Goal: Information Seeking & Learning: Find specific fact

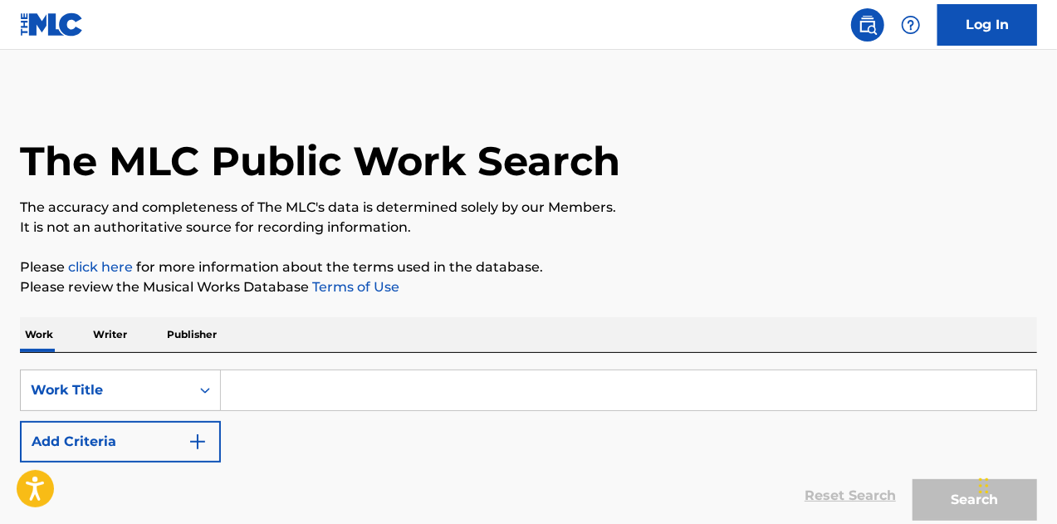
click at [499, 370] on input "Search Form" at bounding box center [629, 390] width 816 height 40
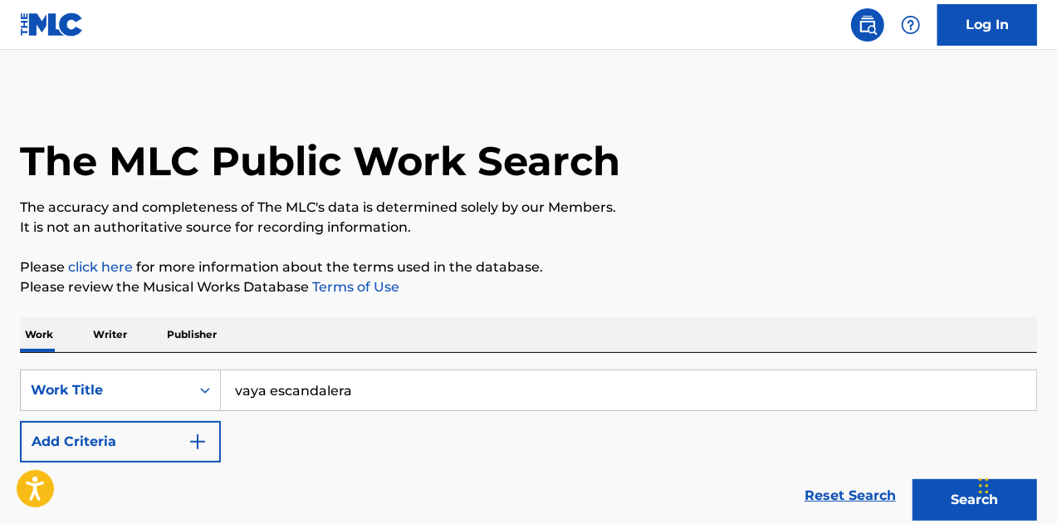
type input "vaya escandalera"
click at [913, 479] on button "Search" at bounding box center [975, 500] width 125 height 42
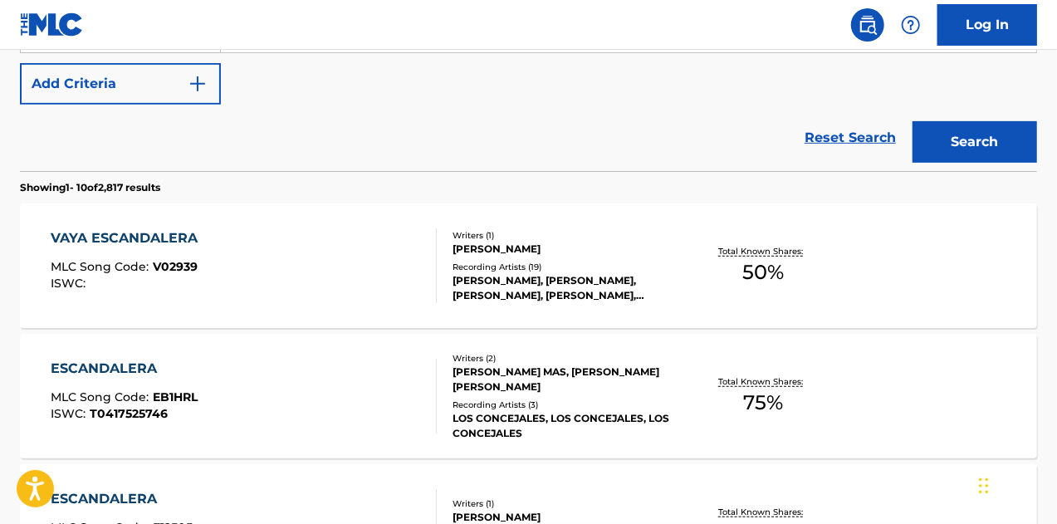
scroll to position [359, 0]
click at [856, 302] on div "[PERSON_NAME] MLC Song Code : V02939 ISWC : Writers ( 1 ) [PERSON_NAME] Recordi…" at bounding box center [529, 265] width 1018 height 125
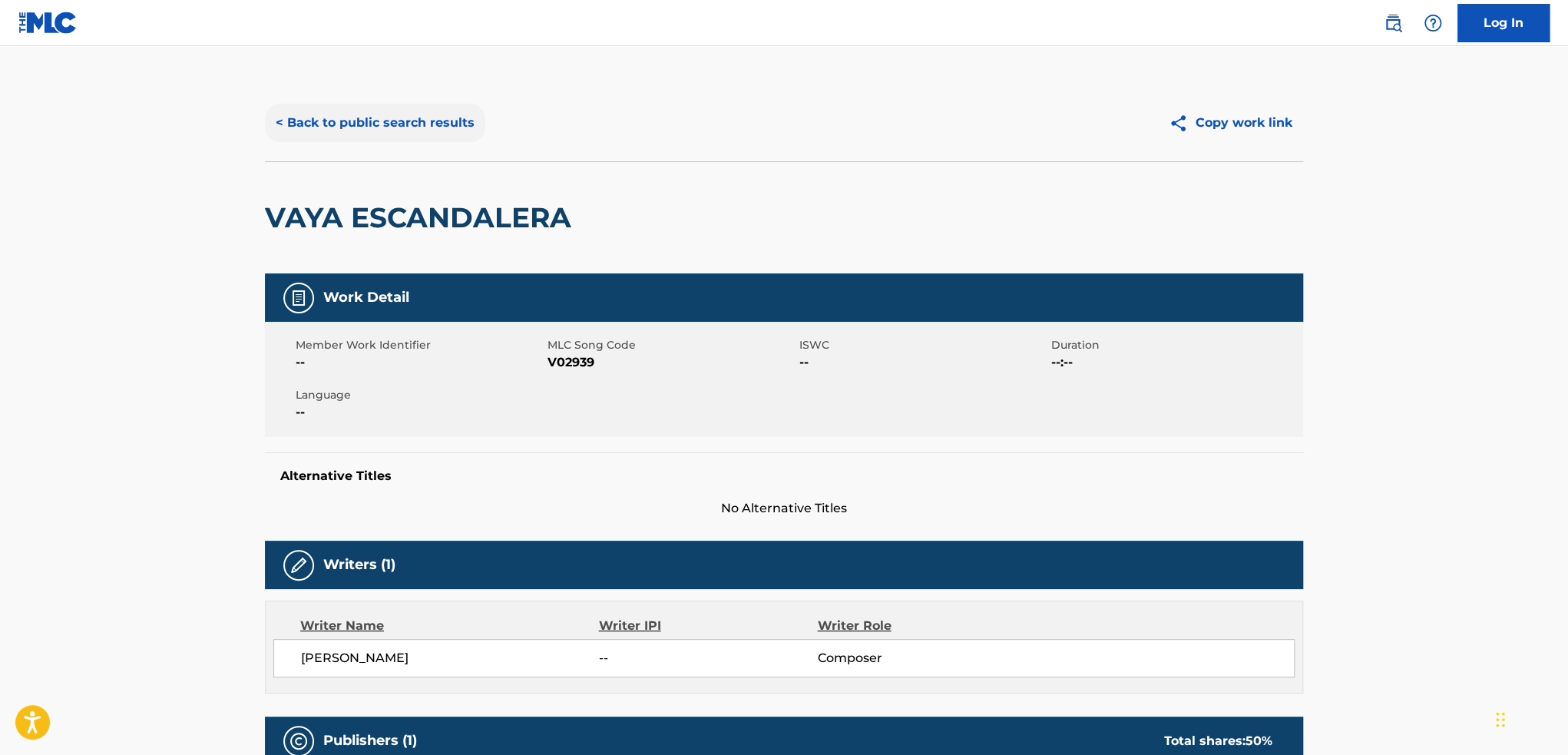
click at [397, 128] on button "< Back to public search results" at bounding box center [375, 123] width 220 height 39
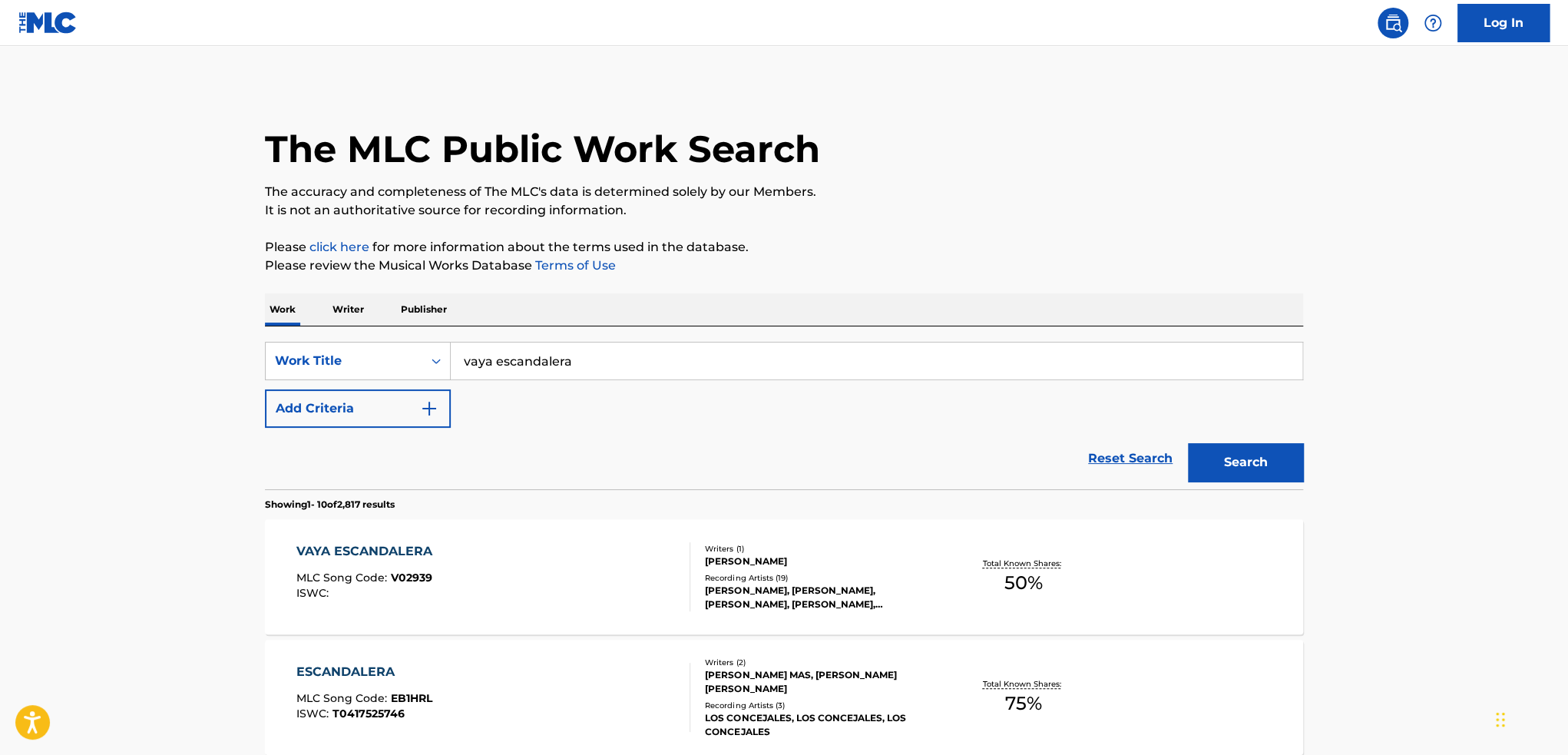
click at [646, 359] on input "vaya escandalera" at bounding box center [876, 360] width 851 height 37
click at [646, 352] on input "enamorado" at bounding box center [876, 360] width 851 height 37
type input "enamorado"
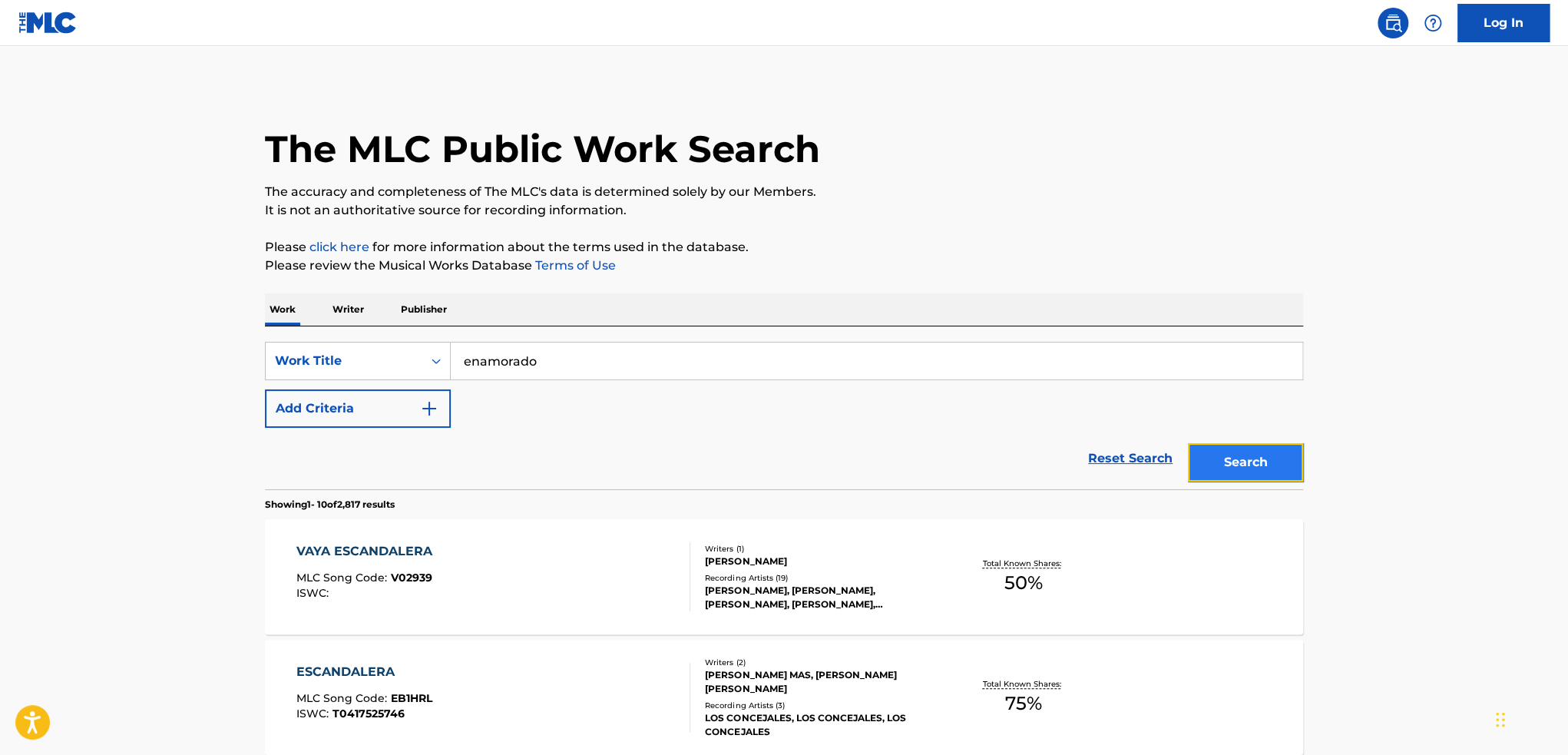
click at [977, 458] on button "Search" at bounding box center [1245, 462] width 116 height 39
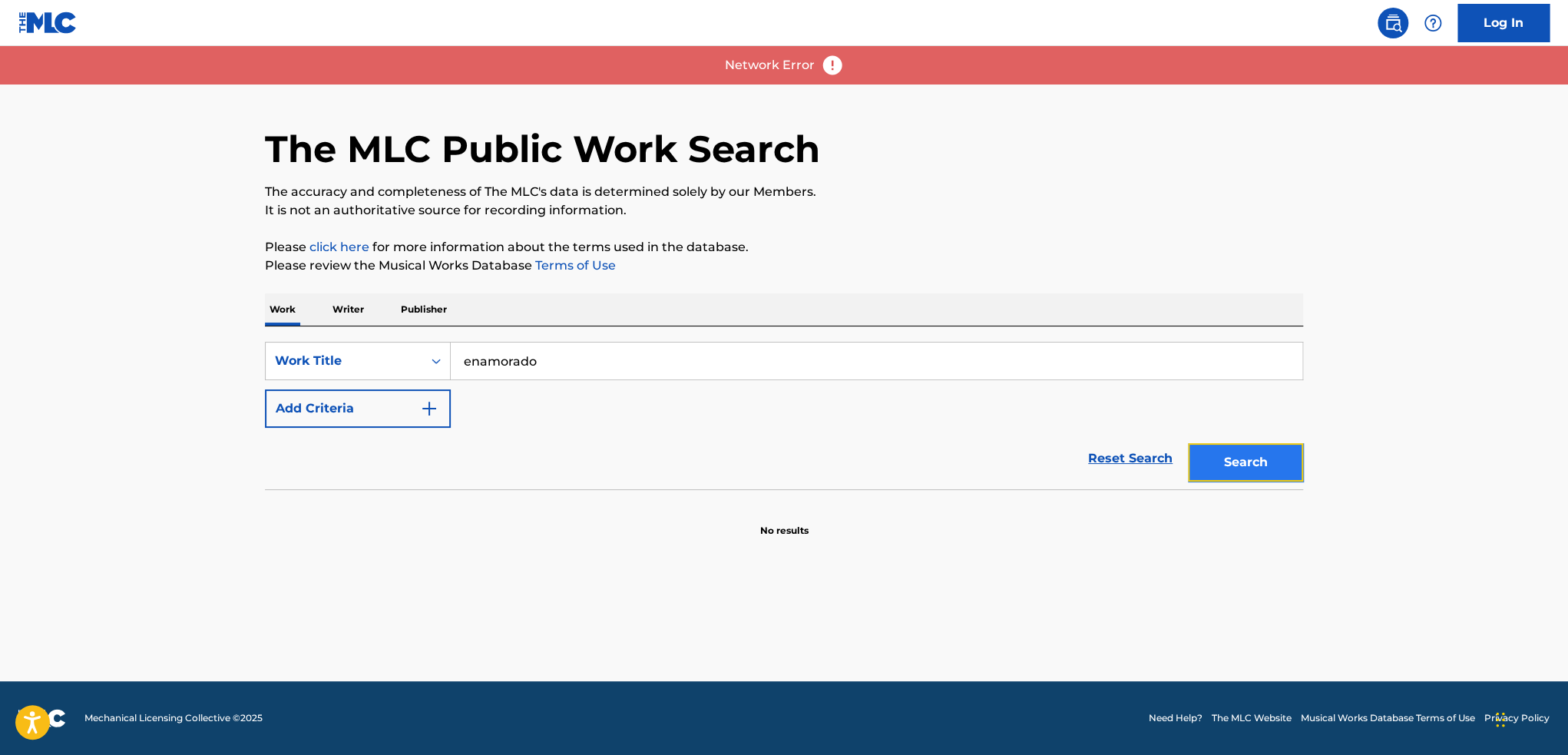
click at [977, 458] on button "Search" at bounding box center [1245, 462] width 116 height 39
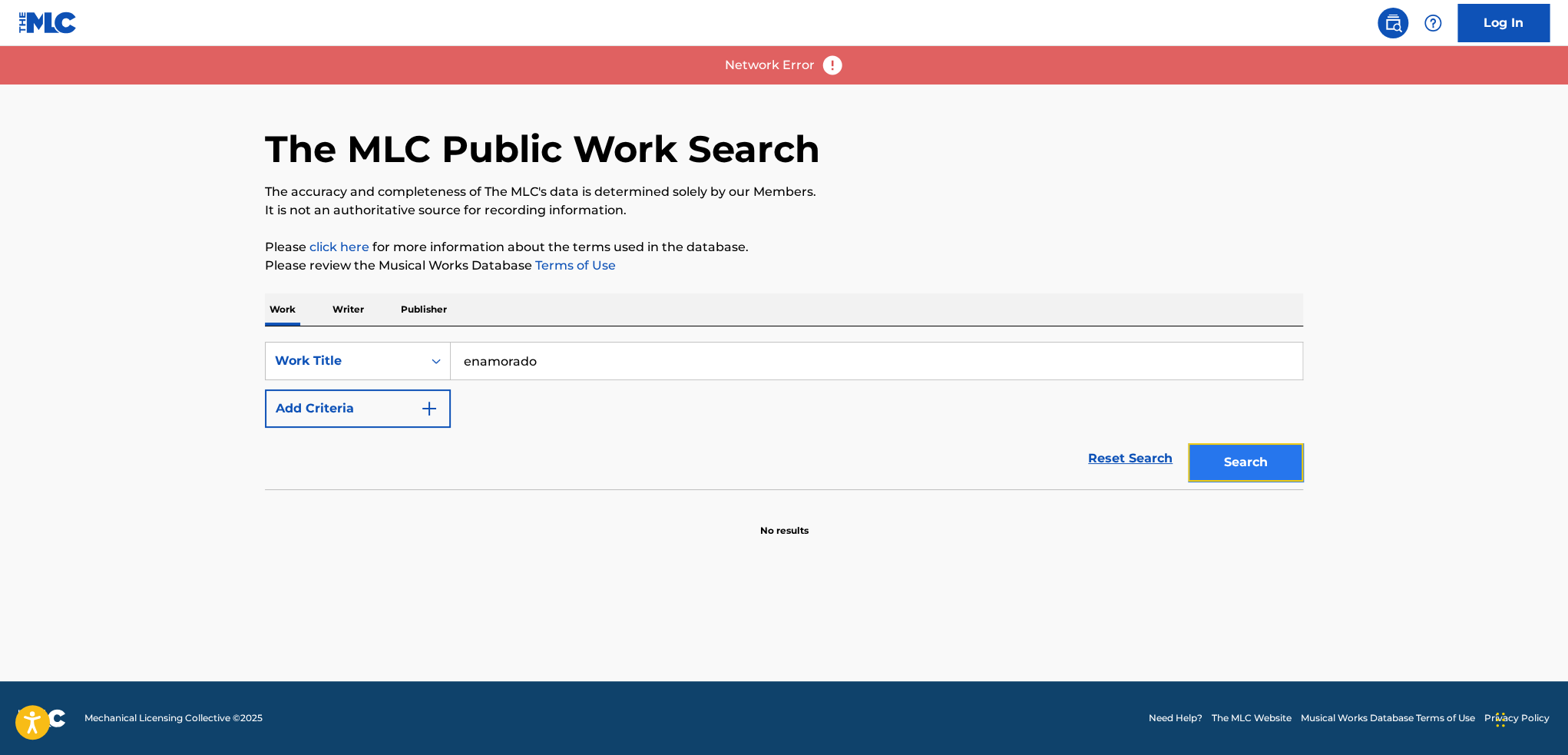
click at [977, 458] on button "Search" at bounding box center [1245, 462] width 116 height 39
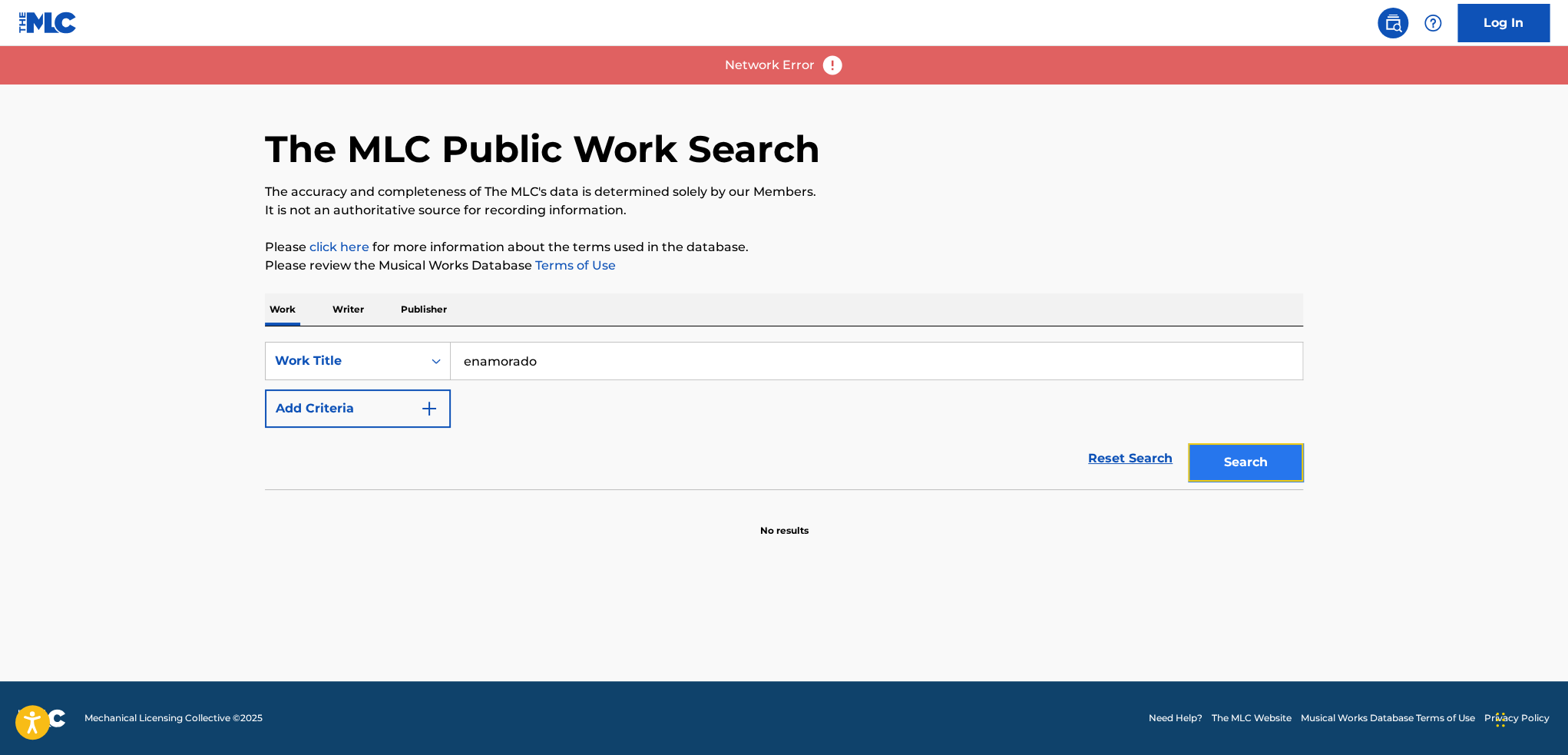
click at [977, 458] on button "Search" at bounding box center [1245, 462] width 116 height 39
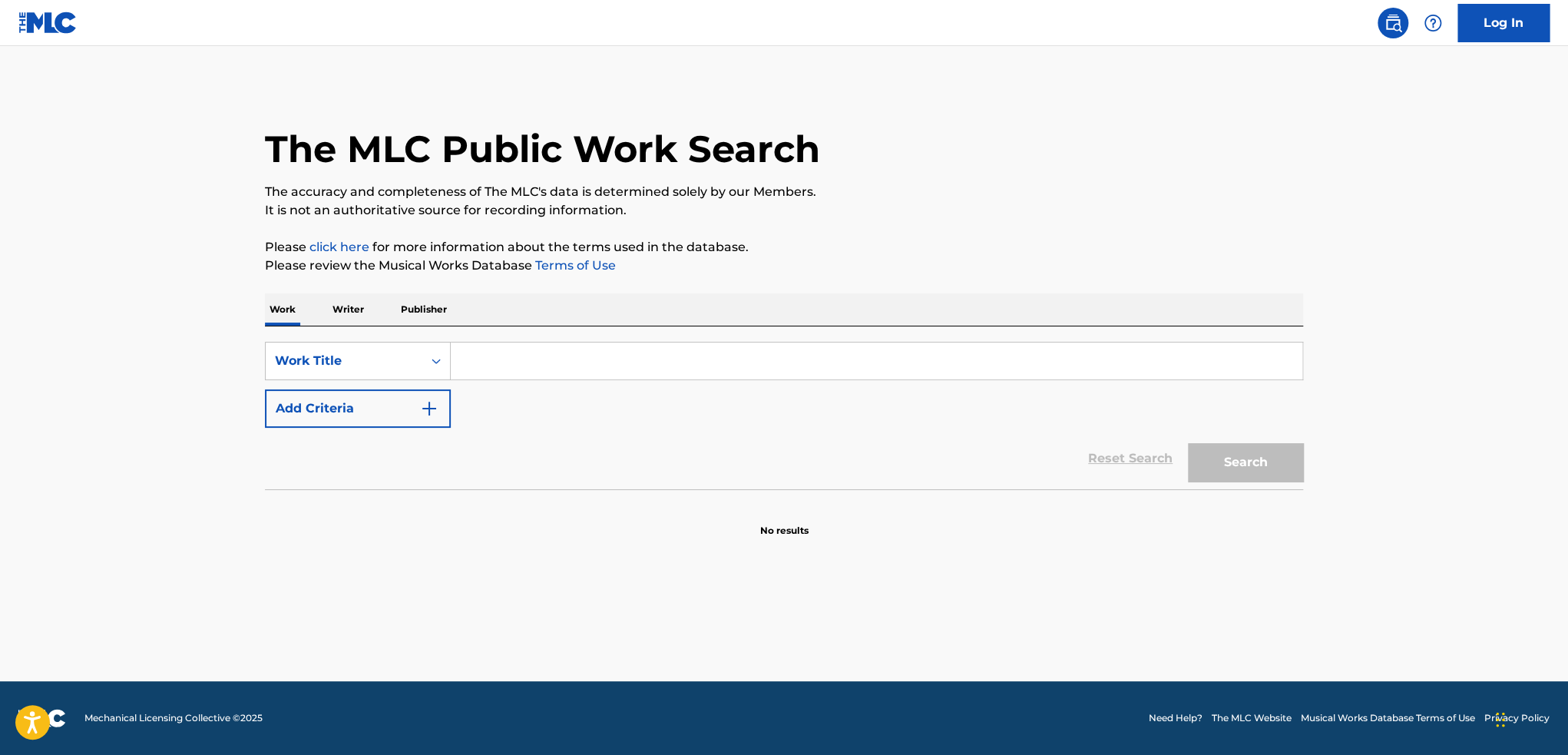
click at [610, 370] on input "Search Form" at bounding box center [876, 360] width 851 height 37
type input "enamorado"
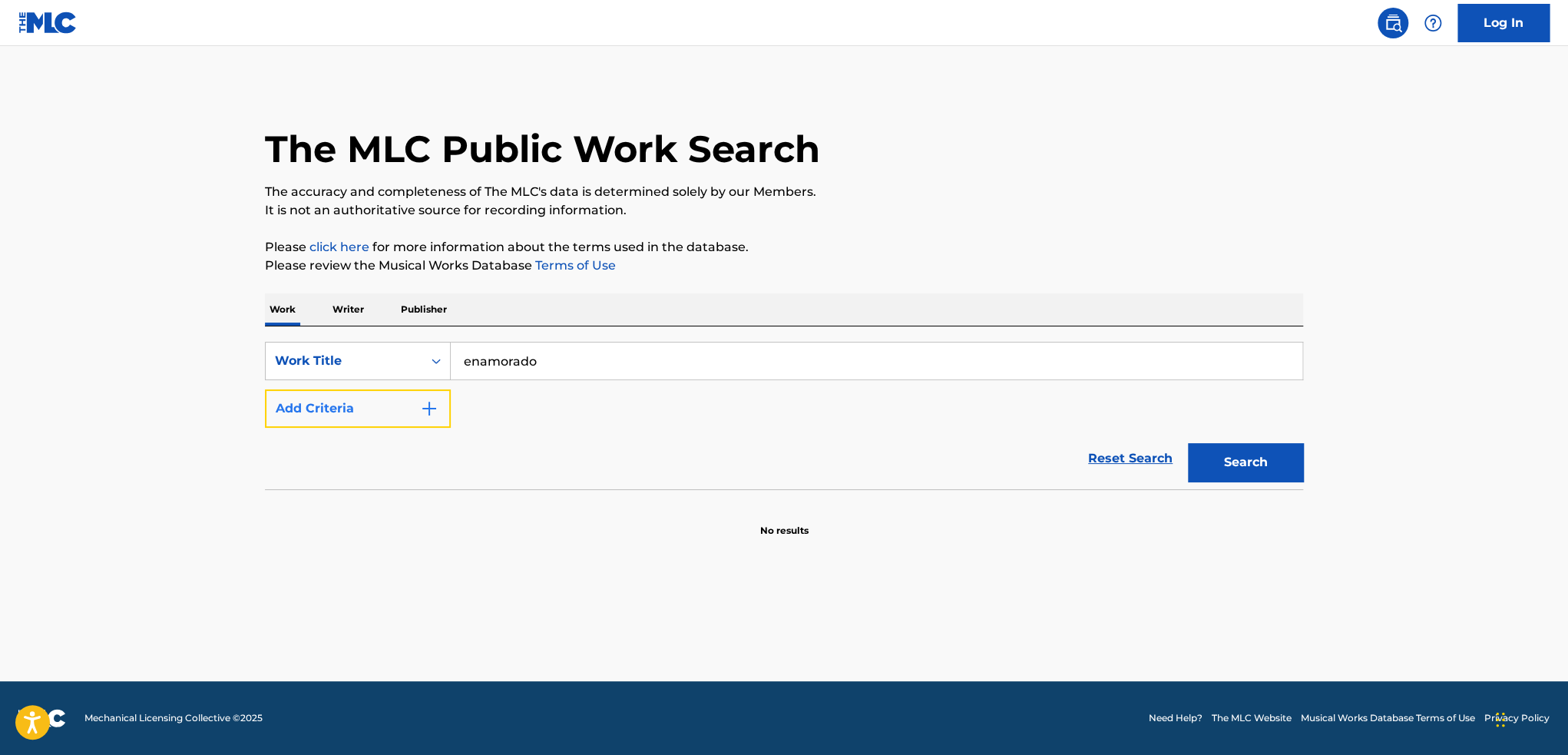
click at [349, 410] on button "Add Criteria" at bounding box center [358, 408] width 186 height 39
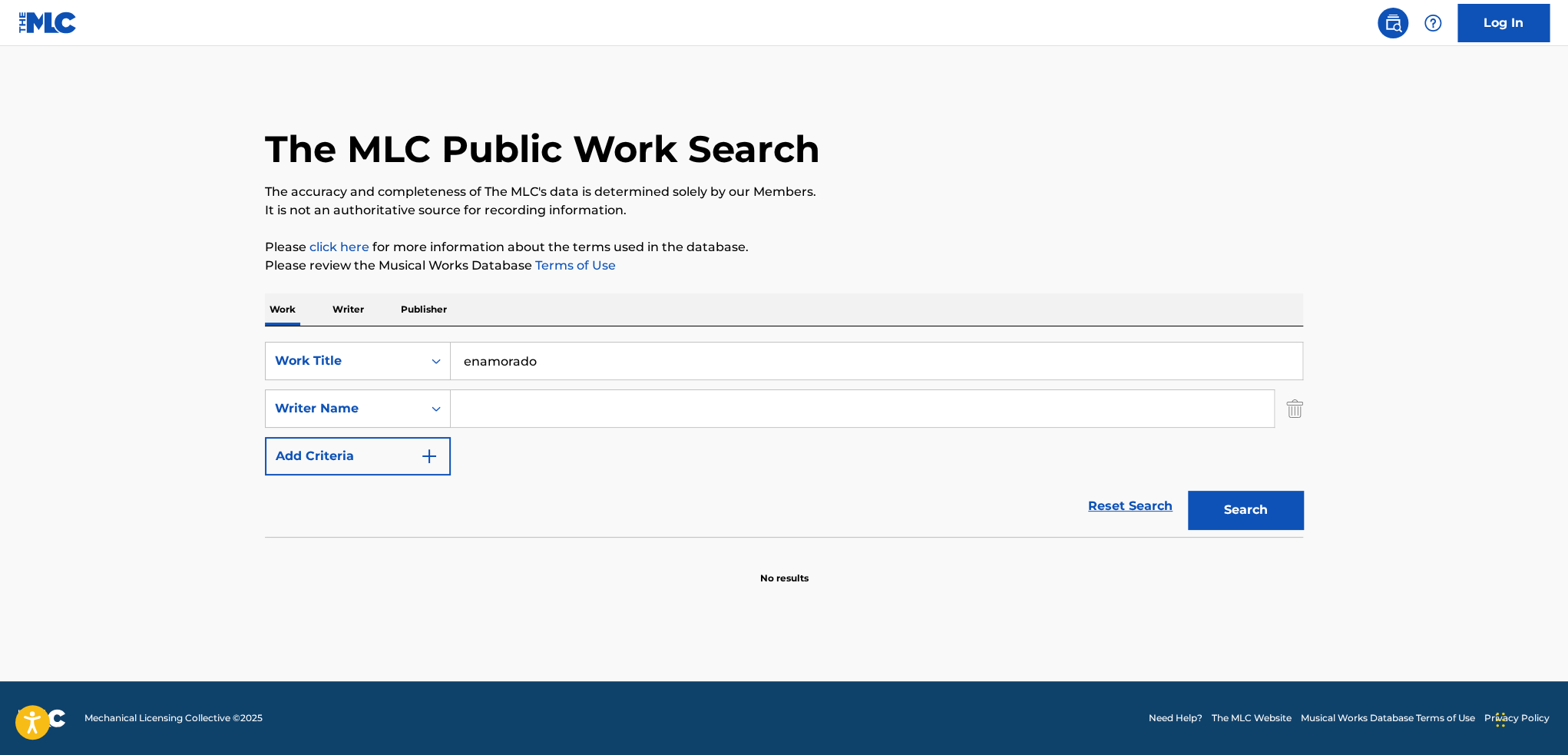
click at [504, 401] on input "Search Form" at bounding box center [863, 408] width 823 height 37
click at [574, 417] on input "Search Form" at bounding box center [863, 408] width 823 height 37
click at [1188, 491] on button "Search" at bounding box center [1245, 510] width 116 height 39
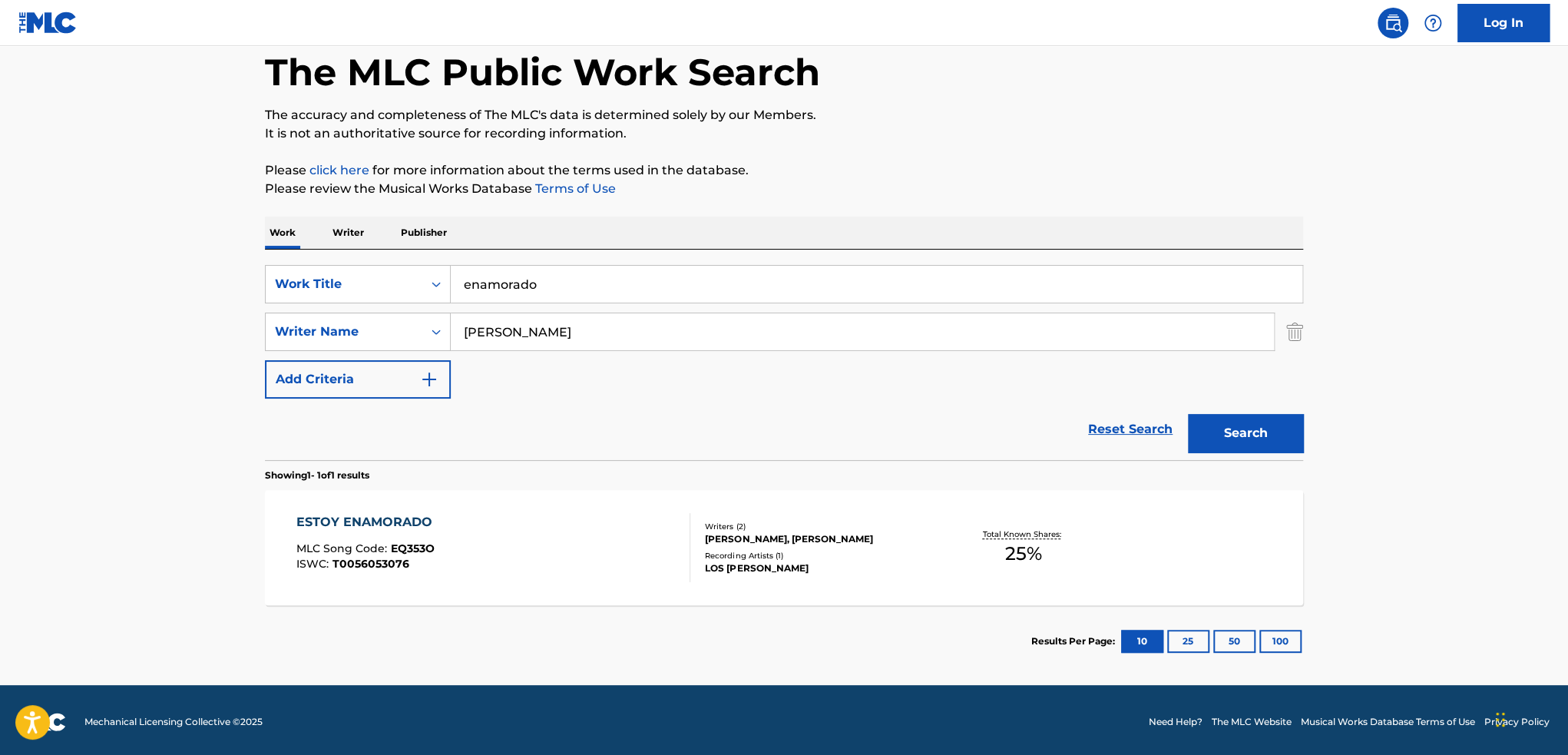
scroll to position [79, 0]
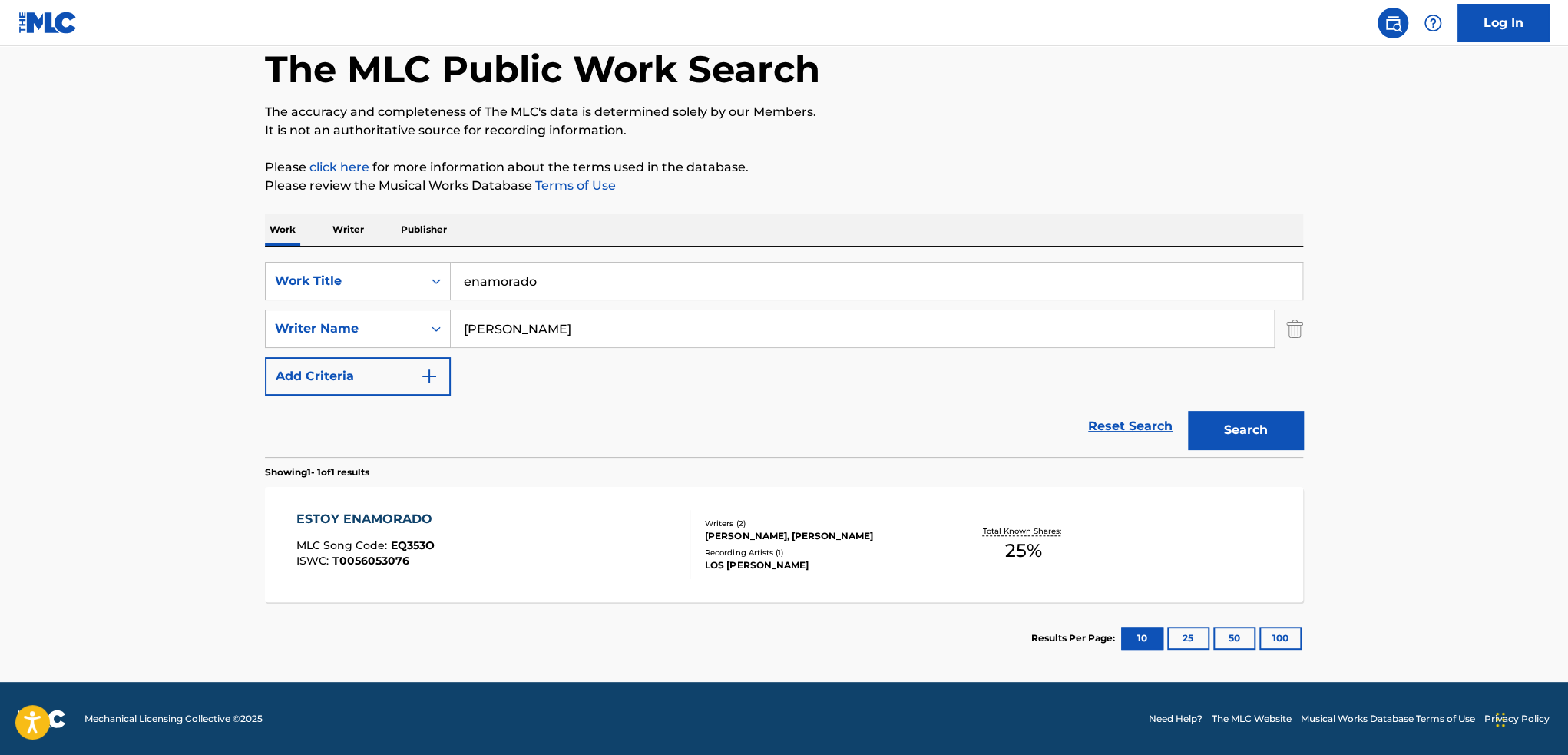
click at [617, 322] on input "MARCELLO" at bounding box center [863, 329] width 823 height 37
click at [1188, 410] on button "Search" at bounding box center [1245, 430] width 116 height 39
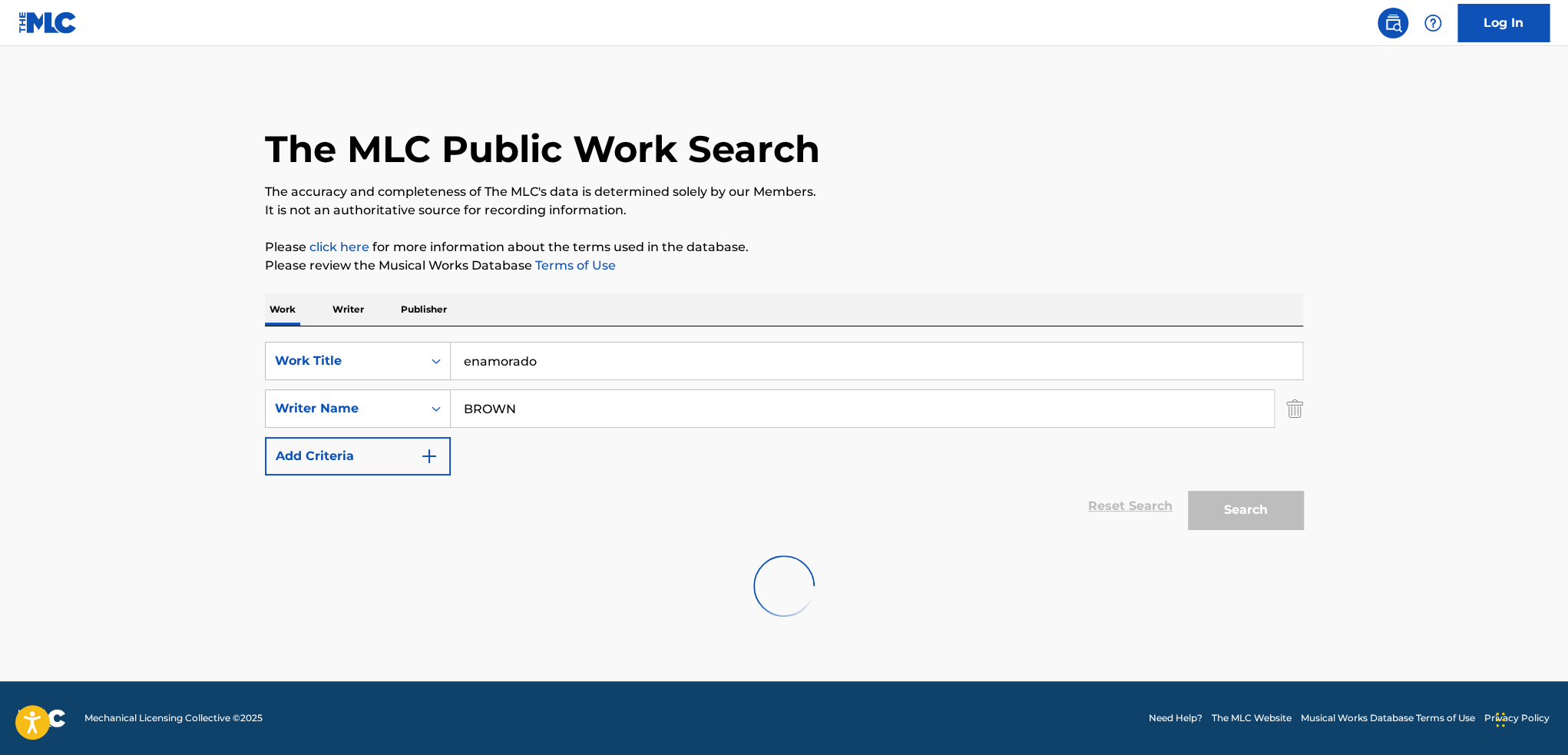
scroll to position [0, 0]
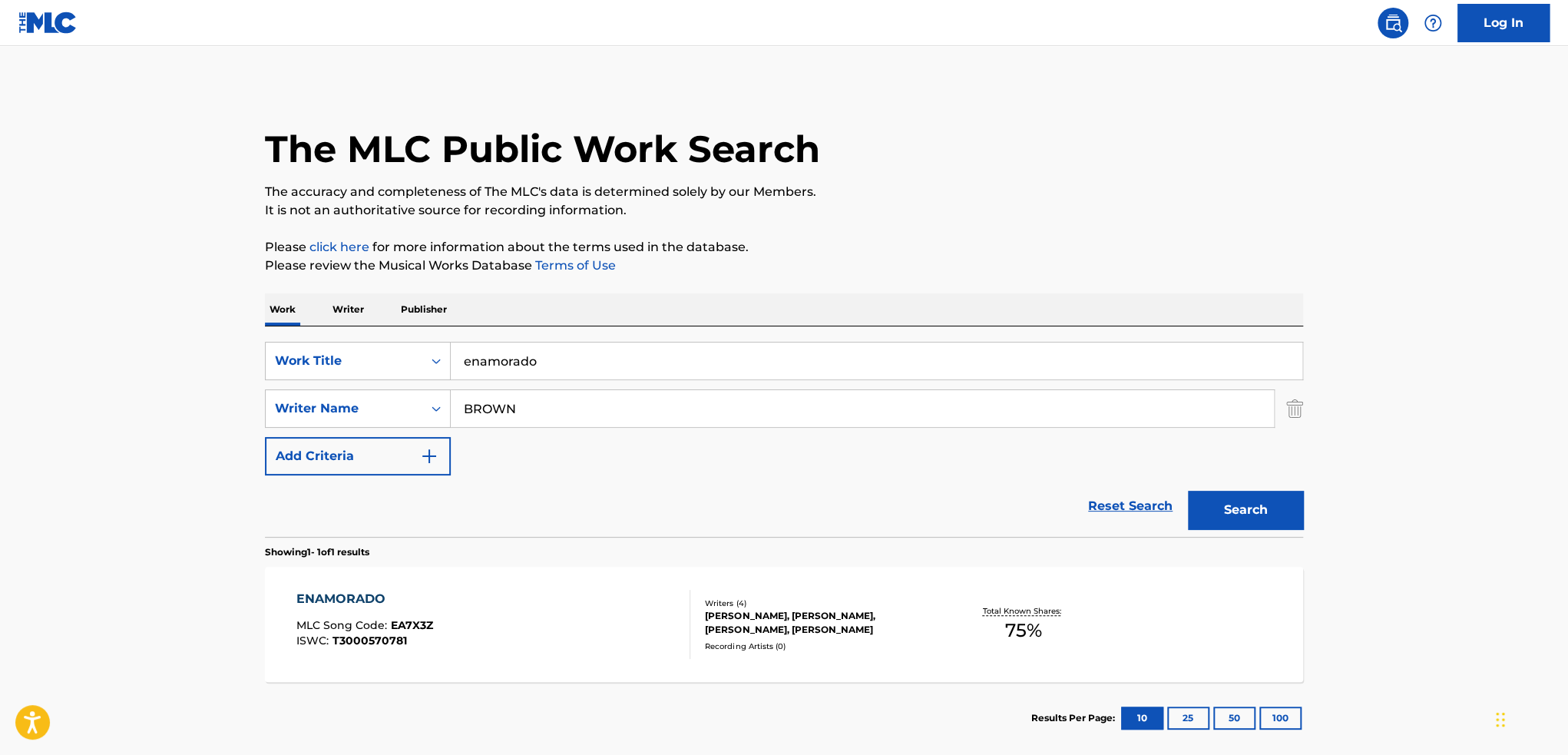
click at [608, 422] on input "BROWN" at bounding box center [863, 408] width 823 height 37
click at [1188, 491] on button "Search" at bounding box center [1245, 510] width 116 height 39
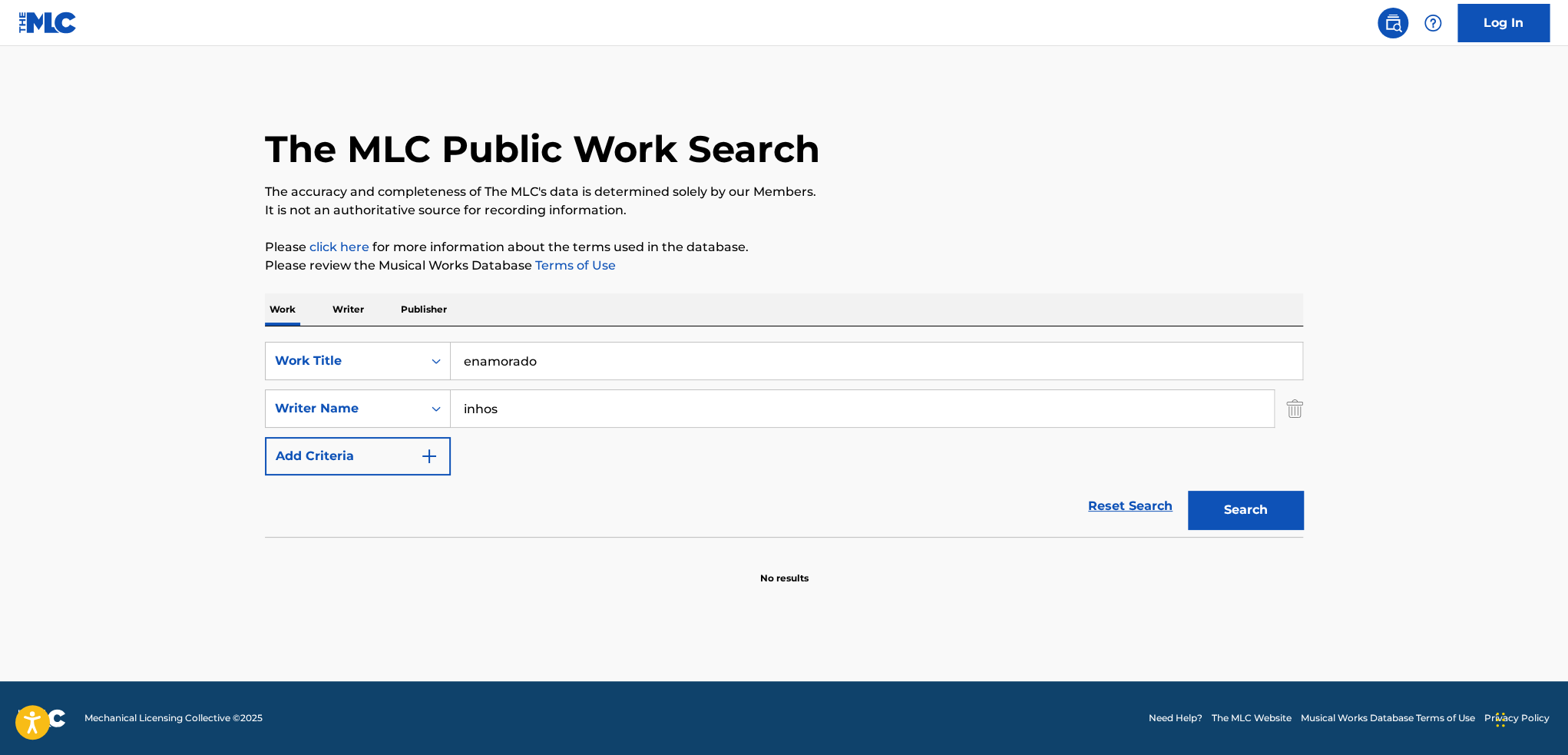
click at [608, 422] on input "inhos" at bounding box center [863, 408] width 823 height 37
type input "brown"
click at [1188, 491] on button "Search" at bounding box center [1245, 510] width 116 height 39
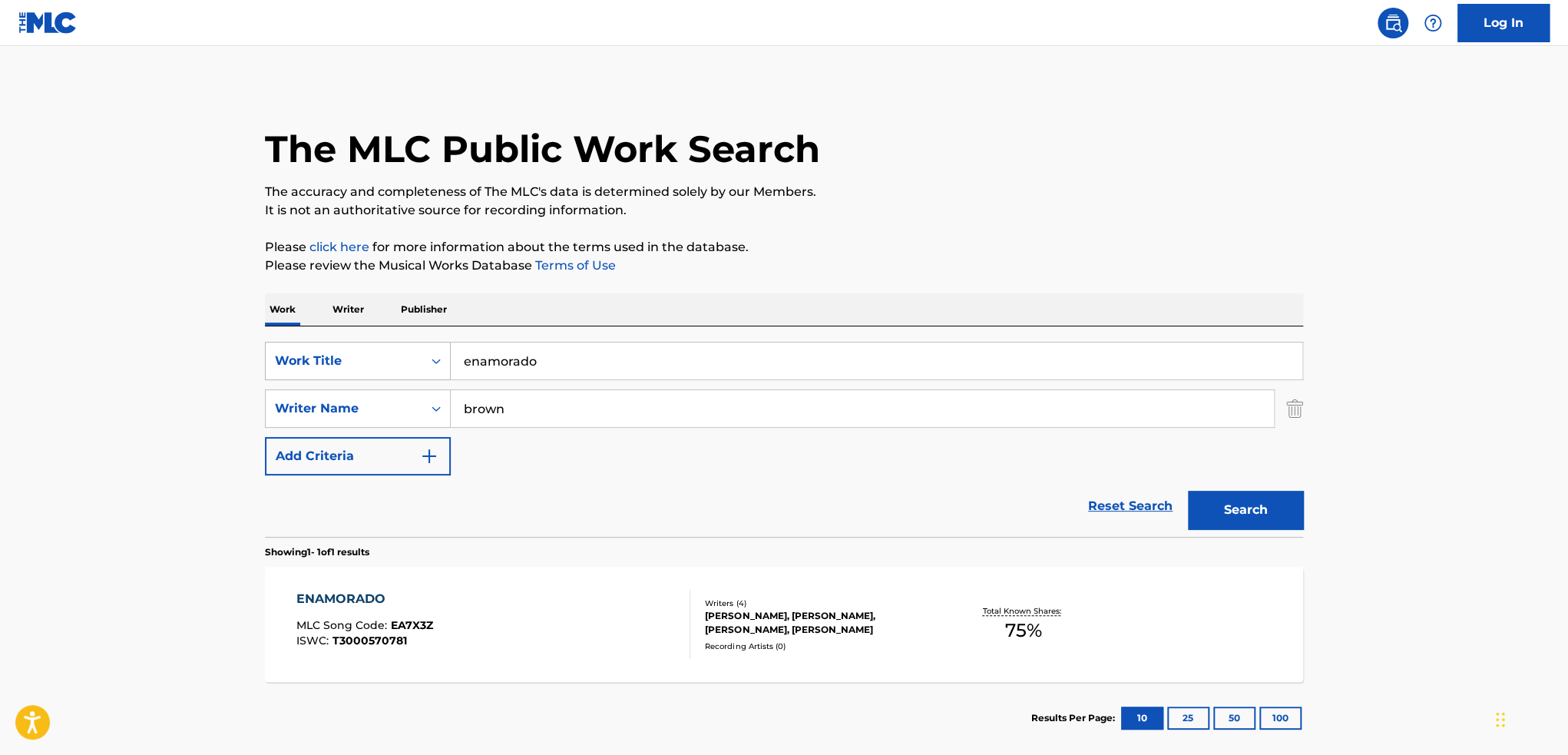
drag, startPoint x: 582, startPoint y: 370, endPoint x: 315, endPoint y: 365, distance: 267.0
click at [315, 365] on div "SearchWithCriteria84386ff1-02b4-455d-a31d-2f21ad19c191 Work Title enamorado" at bounding box center [784, 361] width 1038 height 39
type input "a namorada"
click at [1188, 491] on button "Search" at bounding box center [1245, 510] width 116 height 39
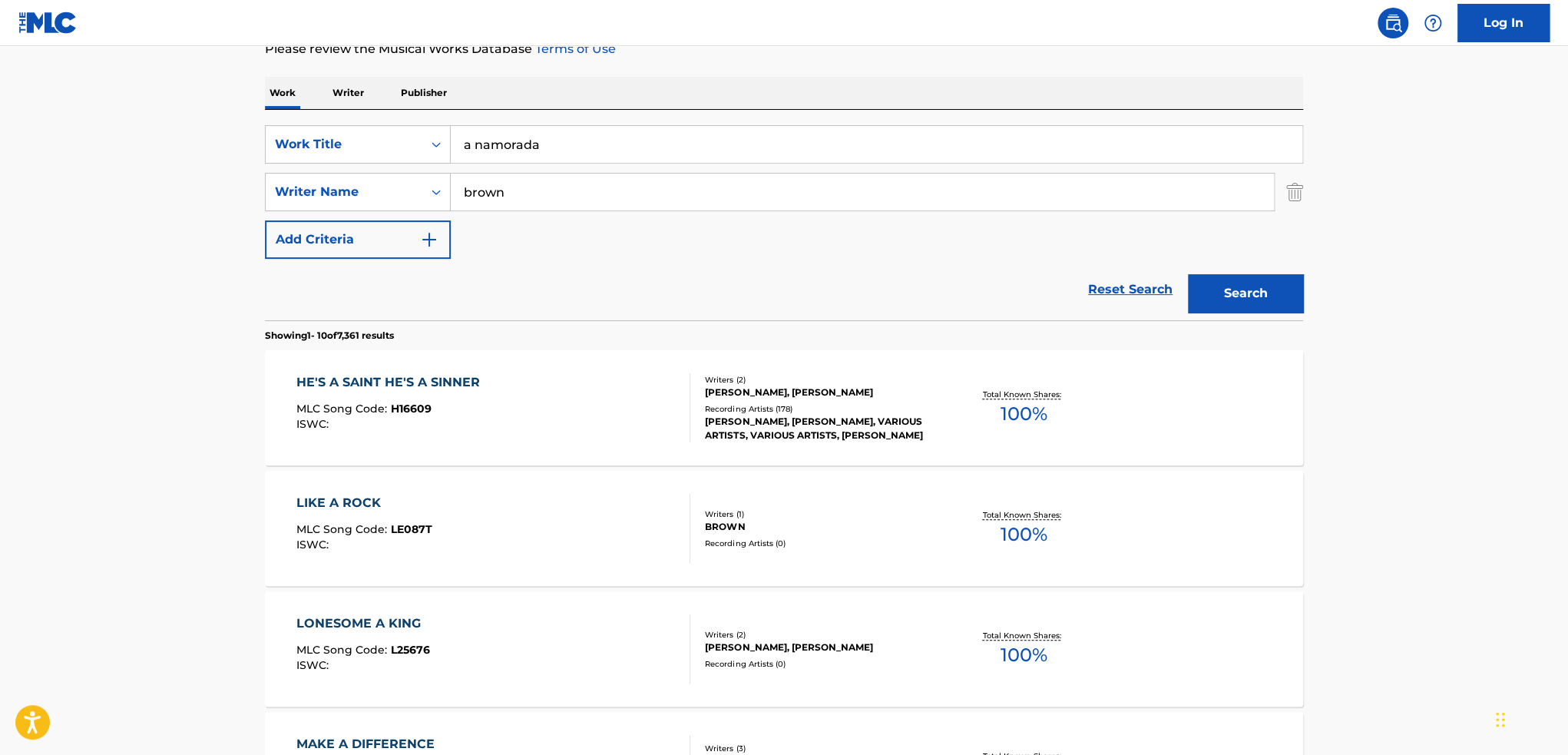
scroll to position [230, 0]
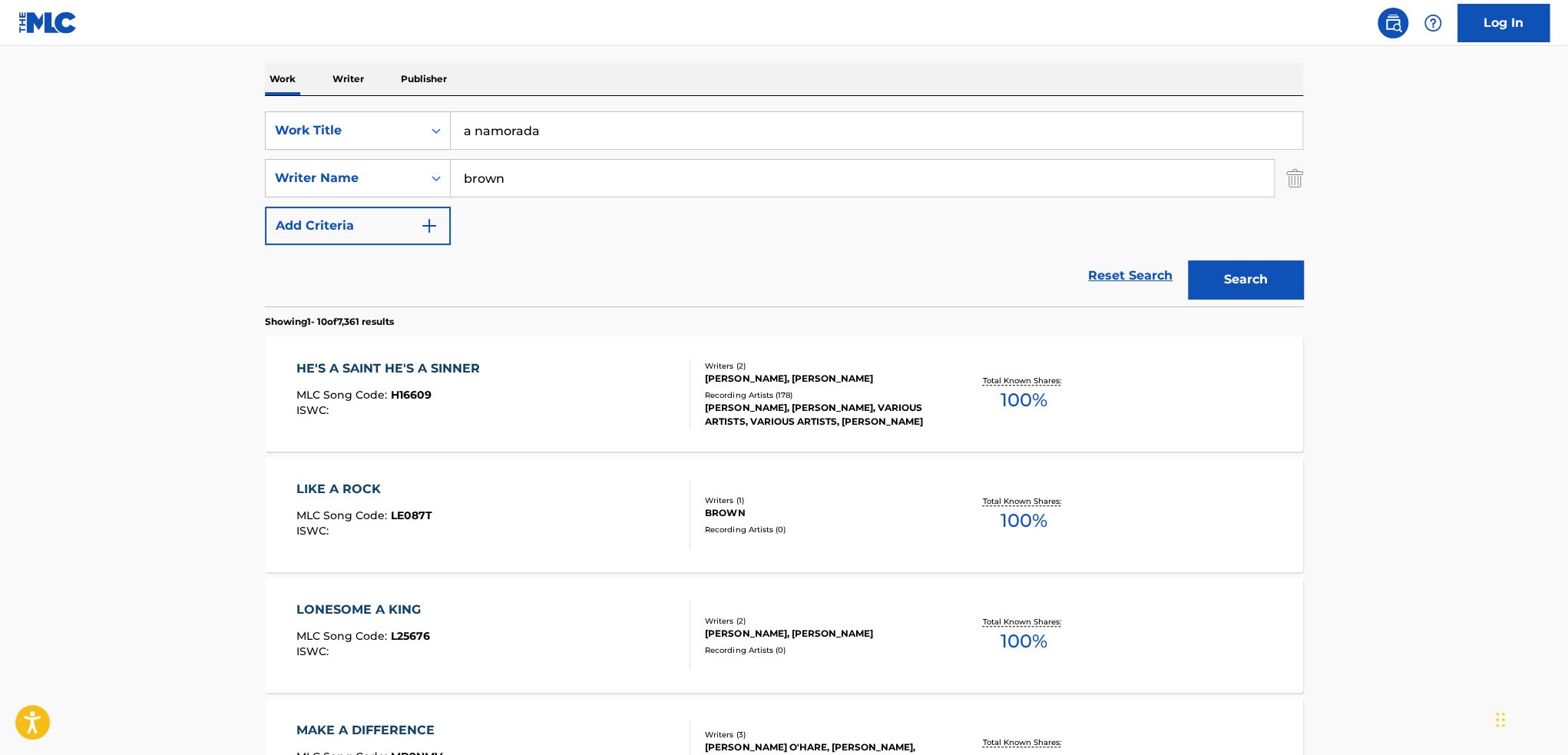
click at [1306, 175] on div "The MLC Public Work Search The accuracy and completeness of The MLC's data is d…" at bounding box center [784, 735] width 1075 height 1761
click at [1297, 175] on img "Search Form" at bounding box center [1294, 178] width 17 height 39
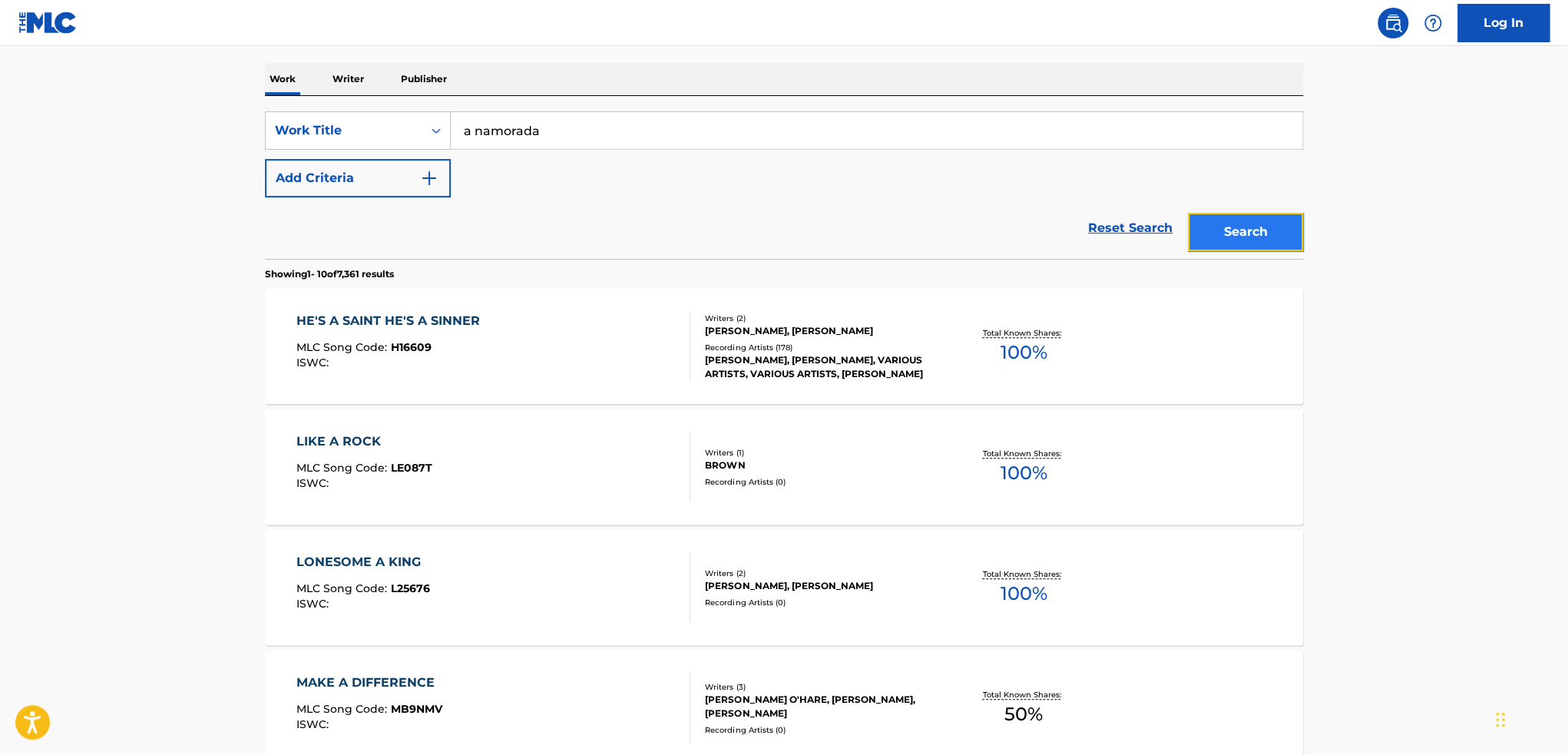
click at [1287, 230] on button "Search" at bounding box center [1245, 232] width 116 height 39
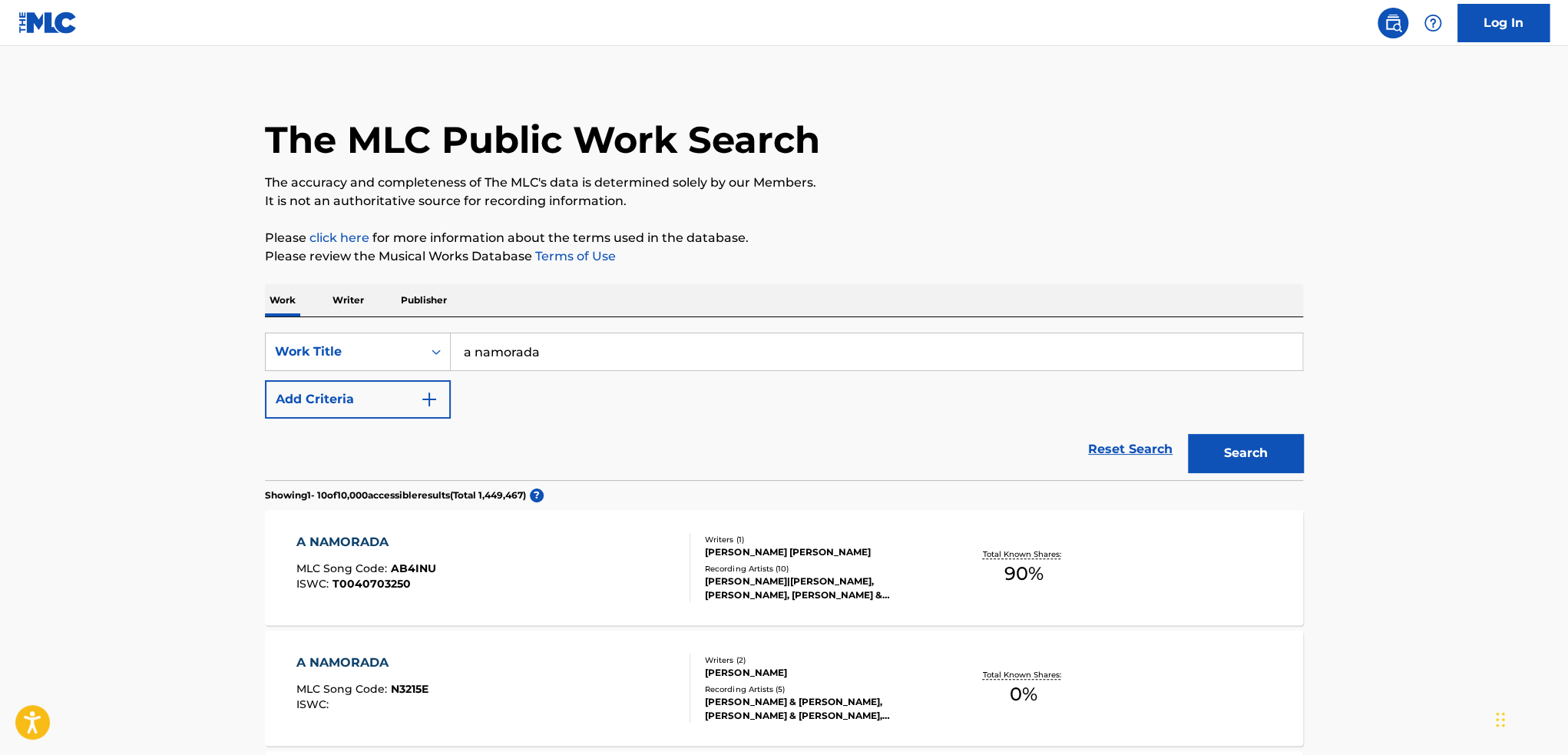
scroll to position [0, 0]
